Goal: Task Accomplishment & Management: Use online tool/utility

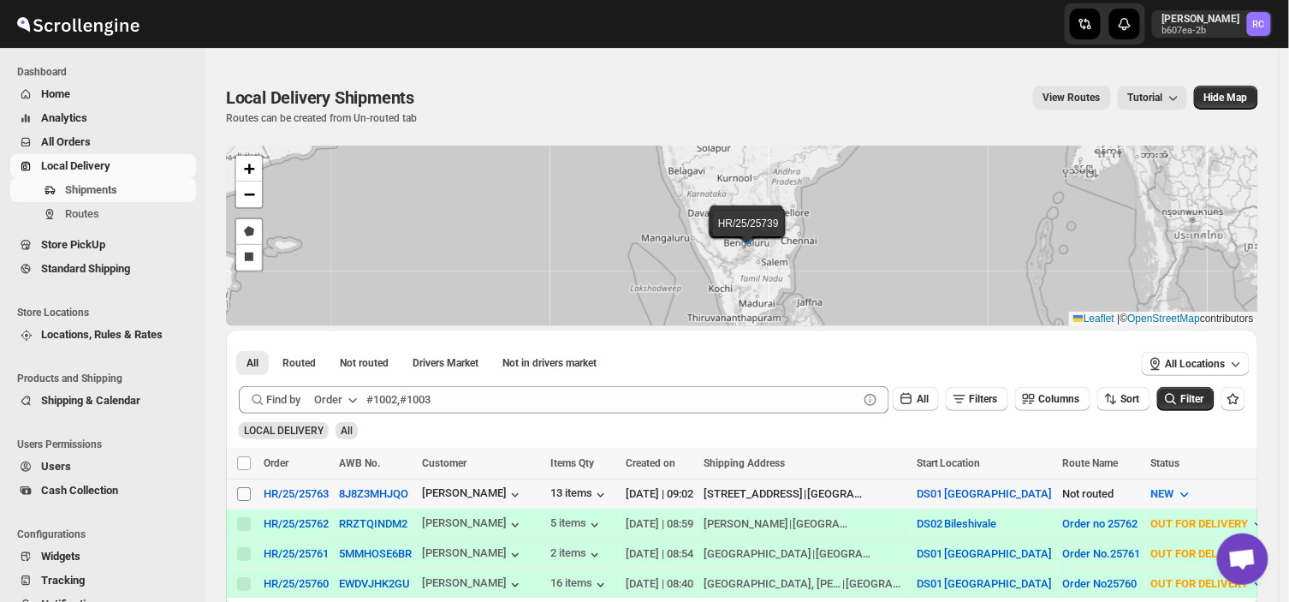
click at [242, 492] on input "Select shipment" at bounding box center [244, 494] width 14 height 14
checkbox input "true"
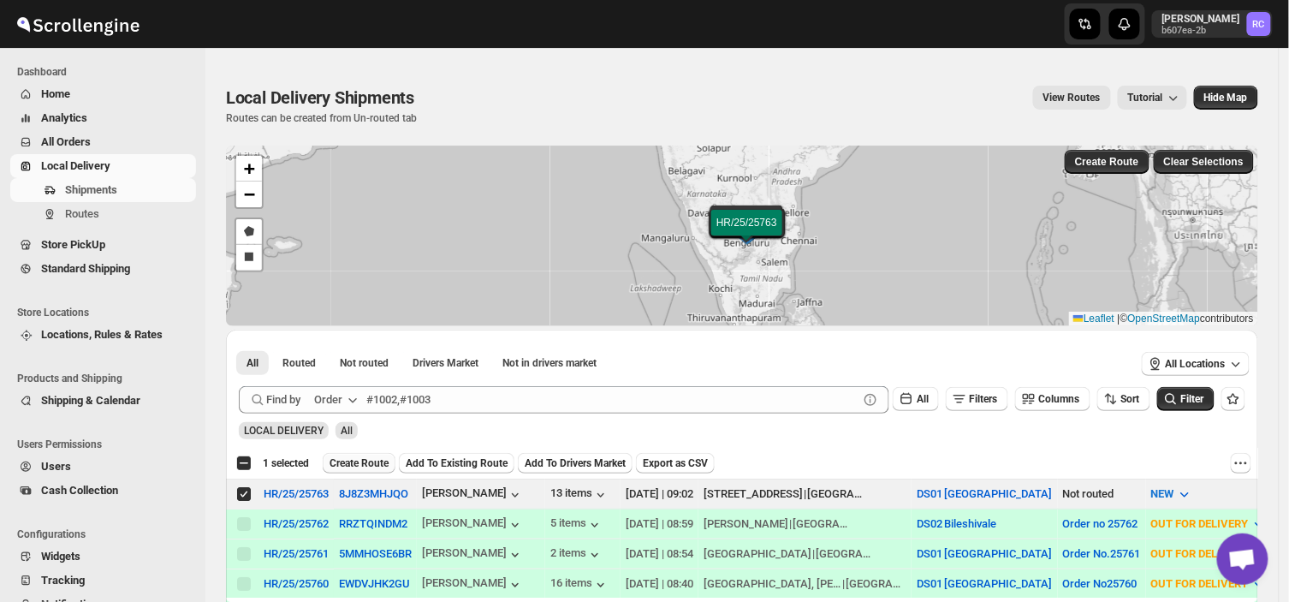
click at [343, 465] on span "Create Route" at bounding box center [359, 463] width 59 height 14
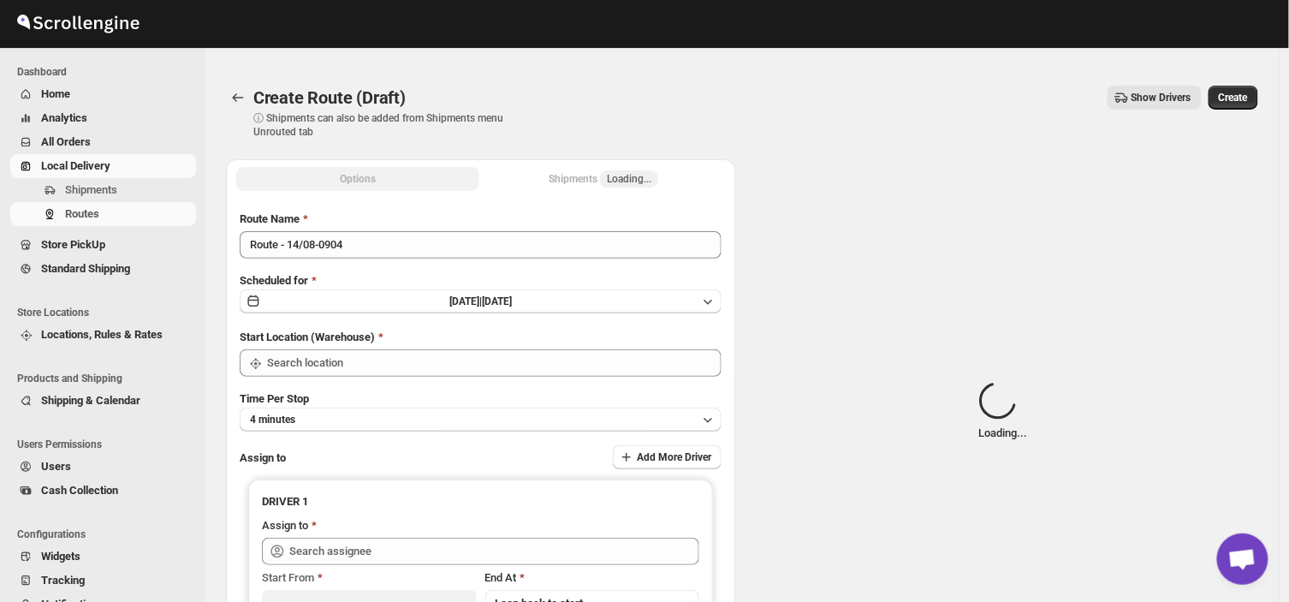
type input "DS01 [GEOGRAPHIC_DATA]"
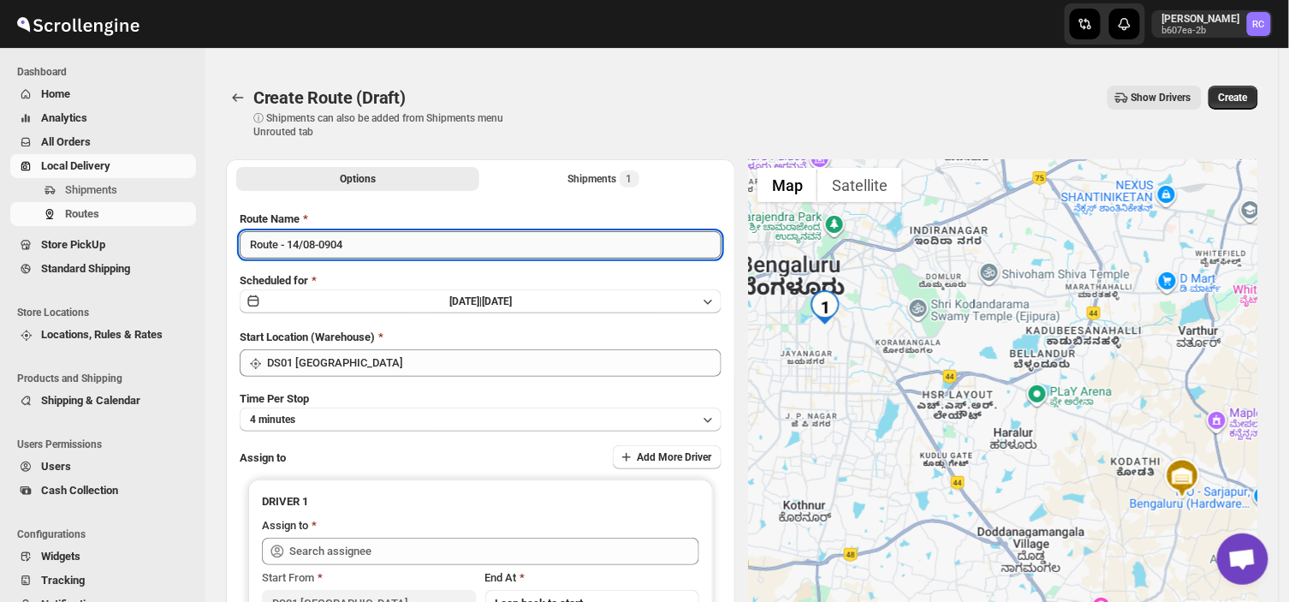
click at [355, 251] on input "Route - 14/08-0904" at bounding box center [481, 244] width 482 height 27
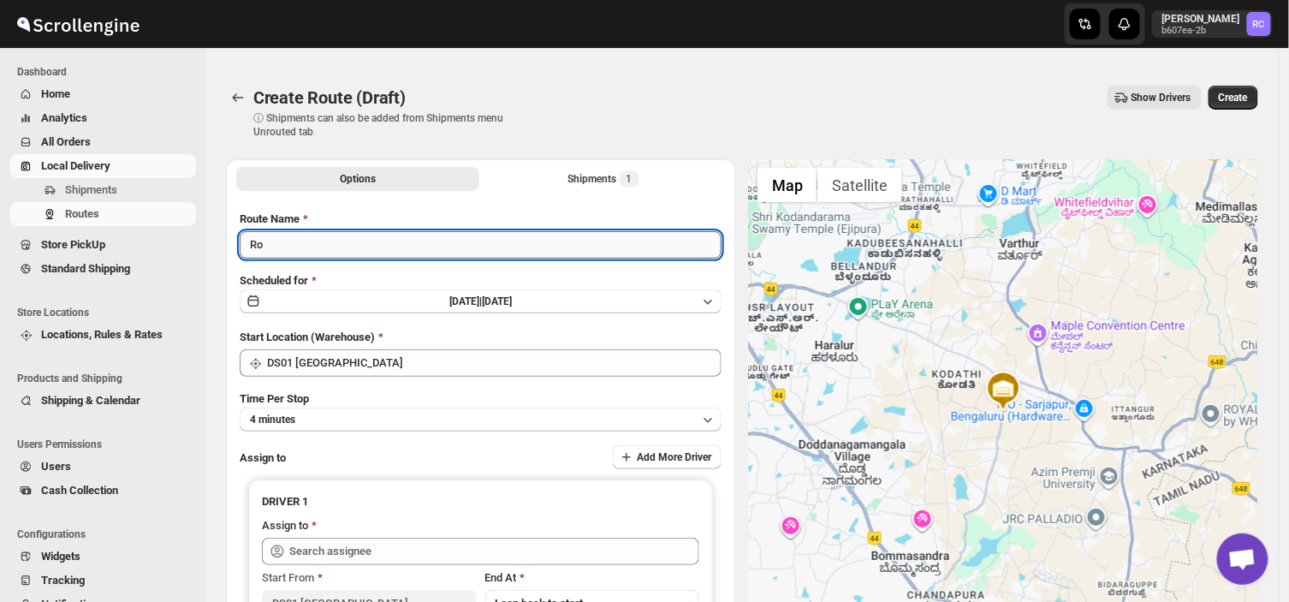
type input "R"
type input "Order no 25763"
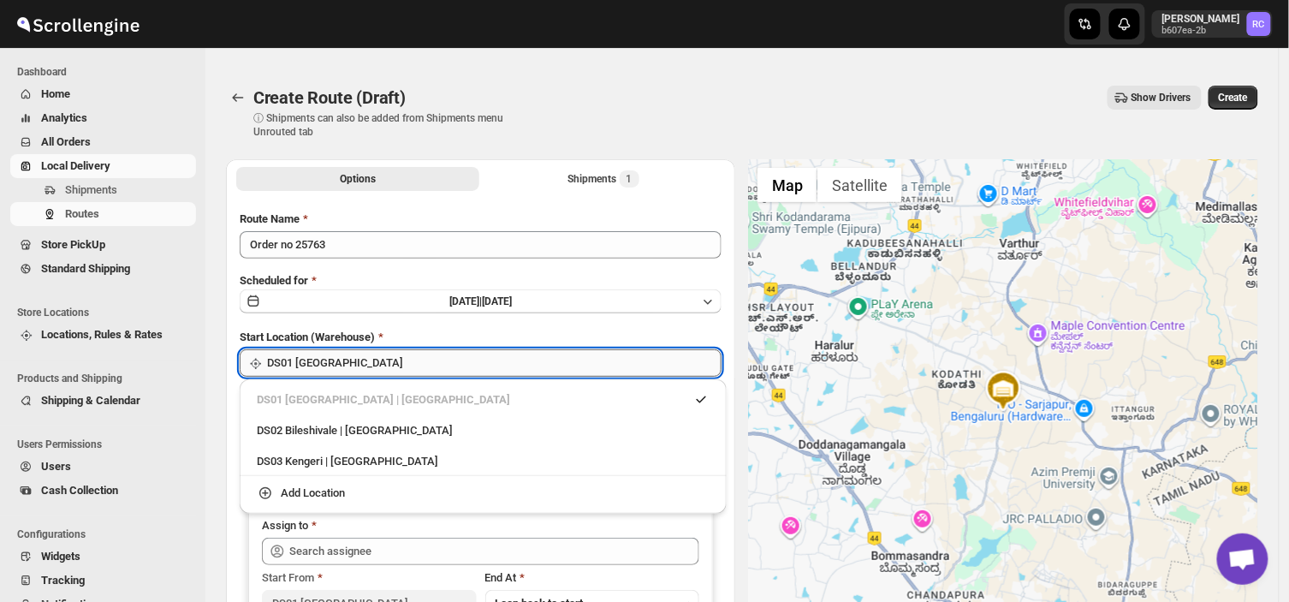
click at [392, 356] on input "DS01 [GEOGRAPHIC_DATA]" at bounding box center [494, 362] width 455 height 27
click at [312, 458] on div "DS03 Kengeri | [GEOGRAPHIC_DATA]" at bounding box center [483, 461] width 453 height 17
type input "DS03 Kengeri"
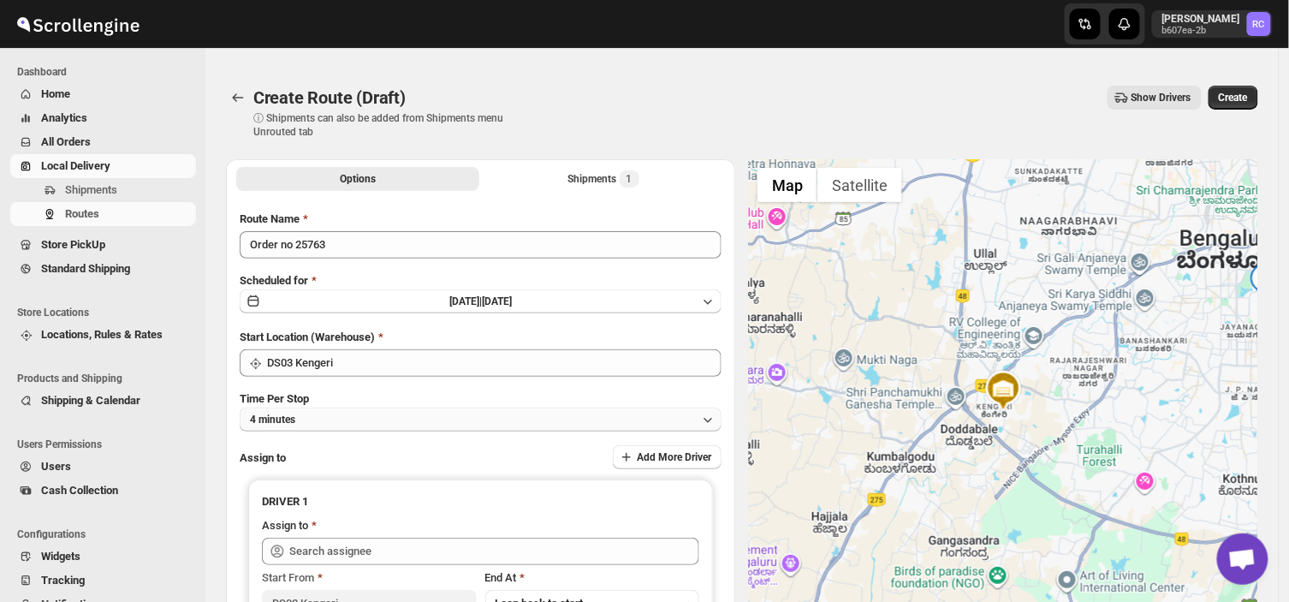
click at [319, 413] on button "4 minutes" at bounding box center [481, 419] width 482 height 24
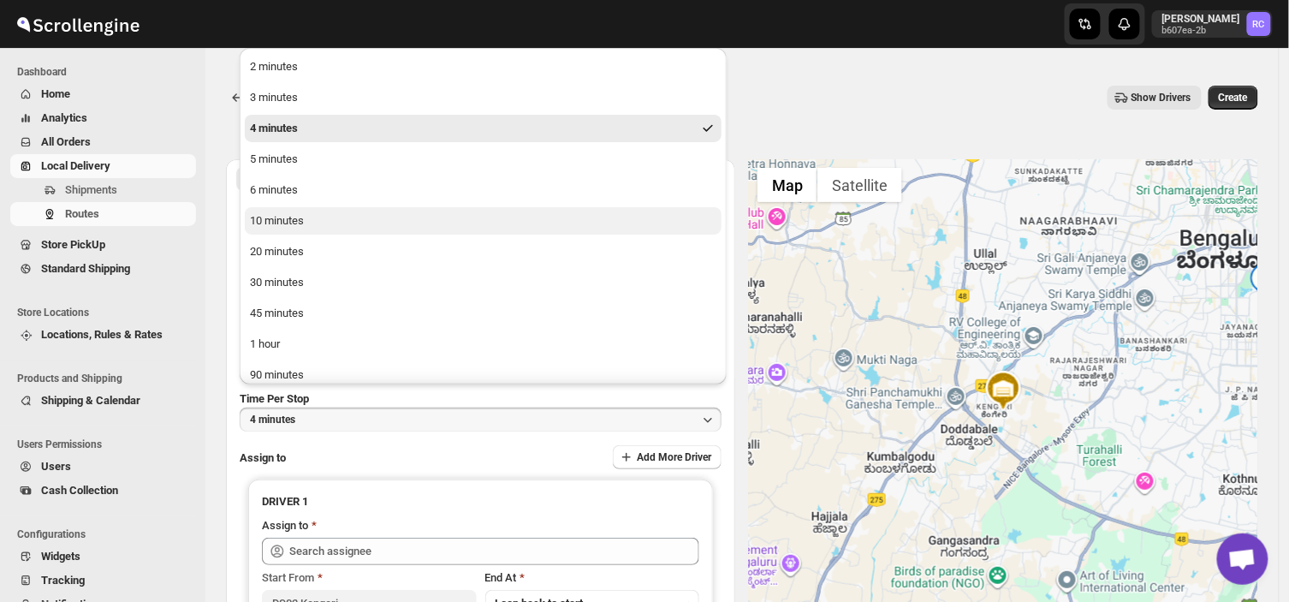
click at [291, 220] on div "10 minutes" at bounding box center [277, 220] width 54 height 17
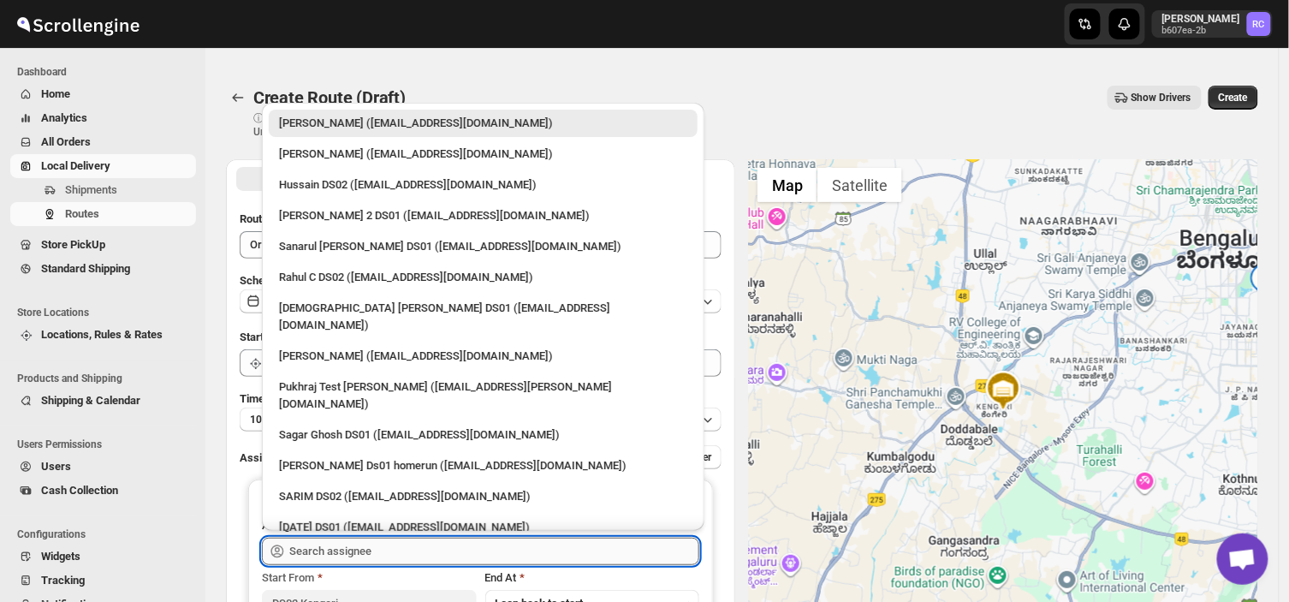
click at [366, 552] on input "text" at bounding box center [494, 551] width 410 height 27
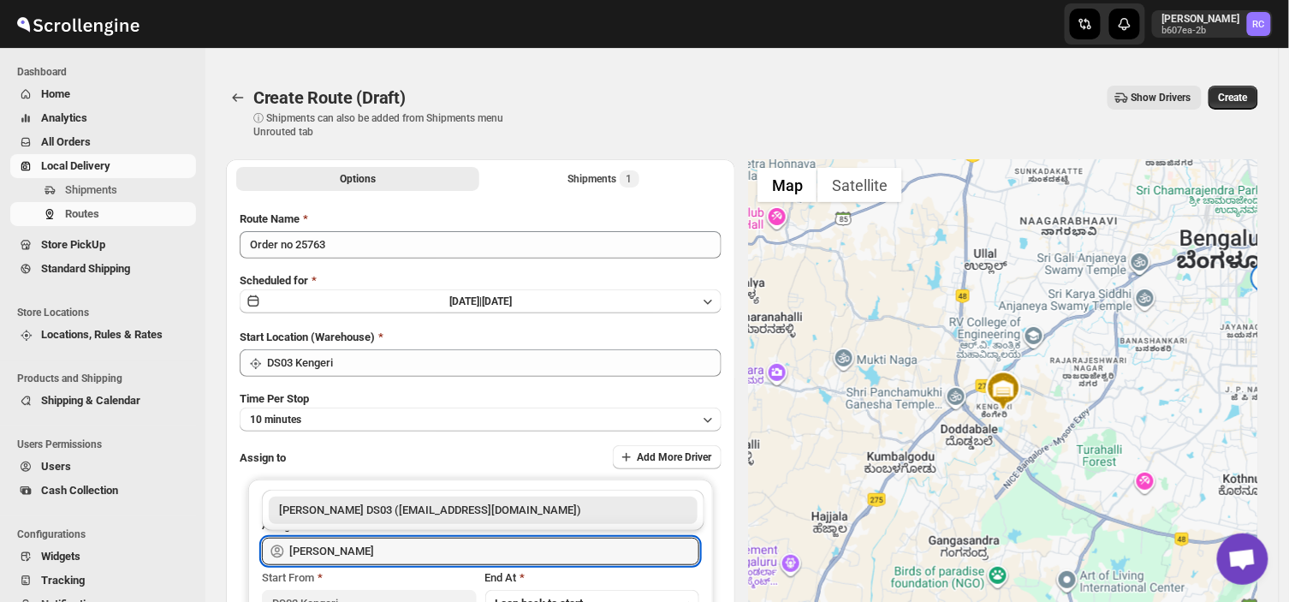
click at [407, 510] on div "[PERSON_NAME] DS03 ([EMAIL_ADDRESS][DOMAIN_NAME])" at bounding box center [483, 510] width 408 height 17
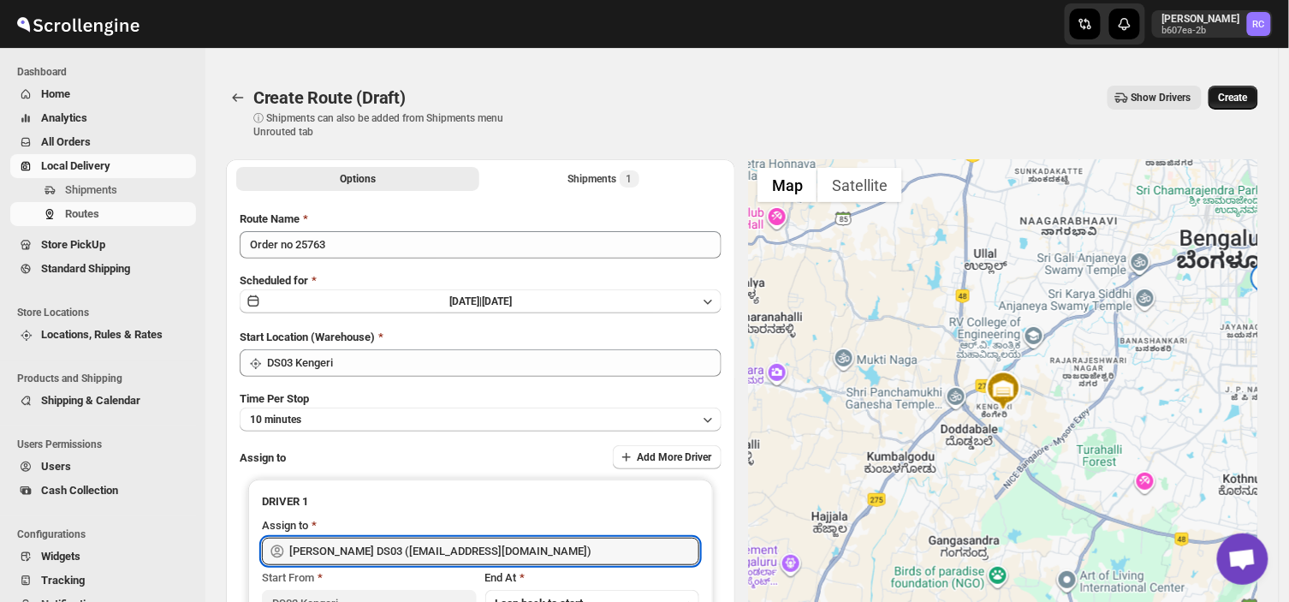
type input "[PERSON_NAME] DS03 ([EMAIL_ADDRESS][DOMAIN_NAME])"
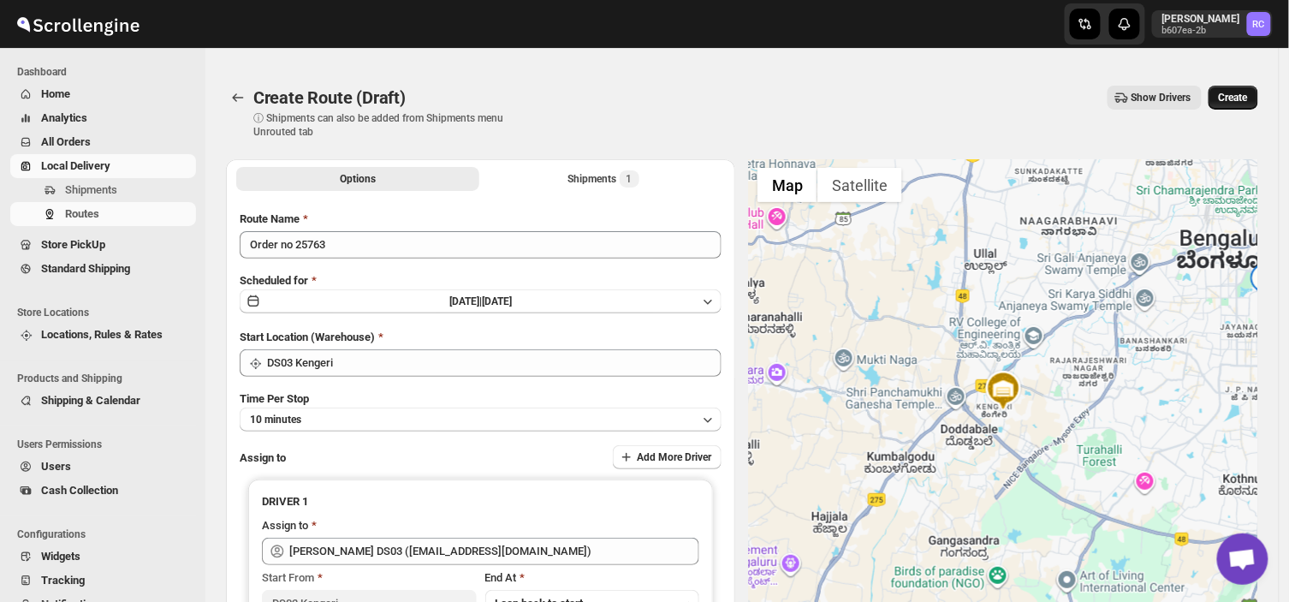
click at [1241, 92] on span "Create" at bounding box center [1233, 98] width 29 height 14
